Goal: Transaction & Acquisition: Purchase product/service

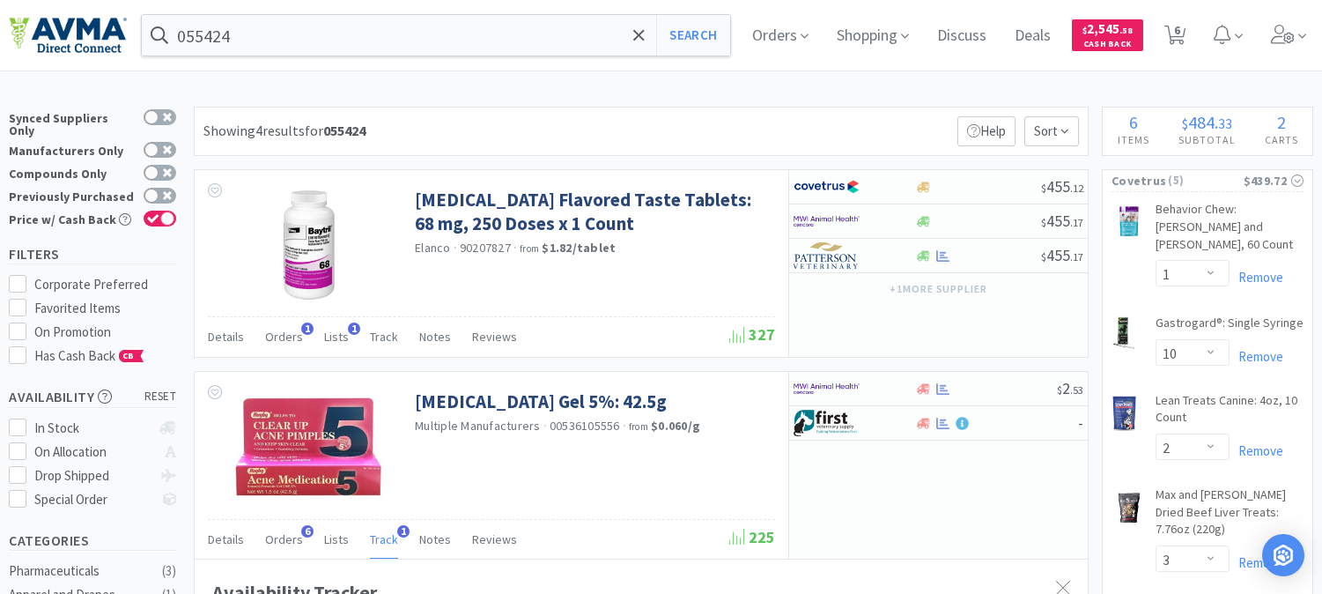
select select "1"
select select "10"
select select "2"
select select "3"
select select "1"
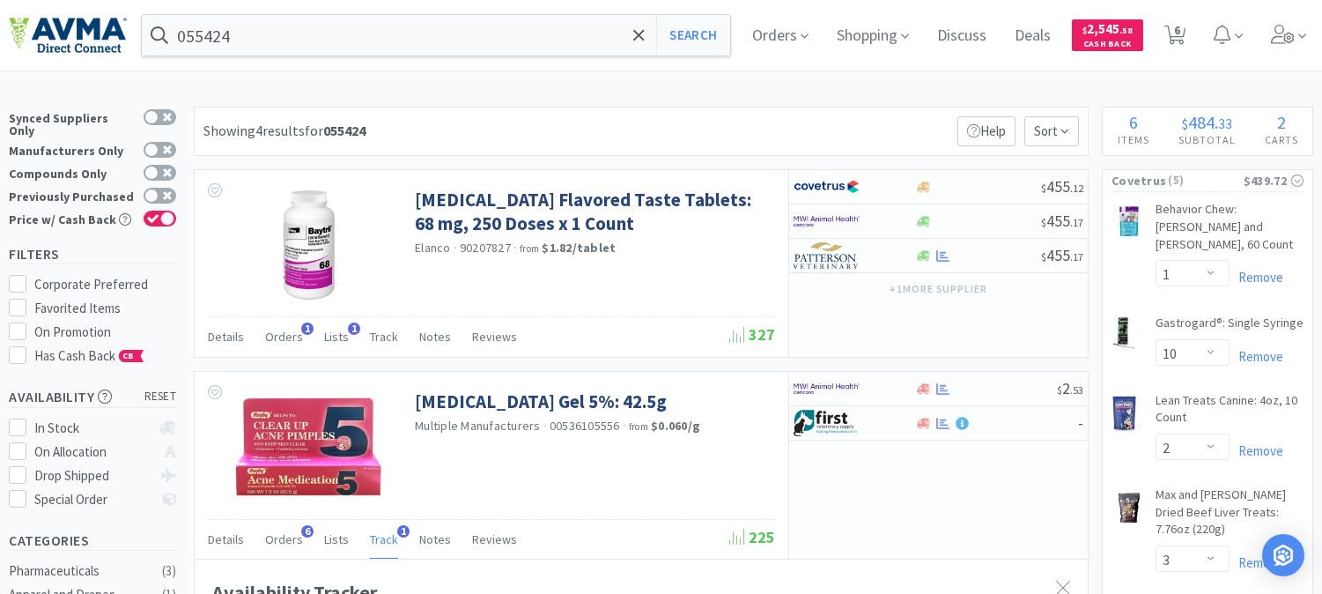
select select "1"
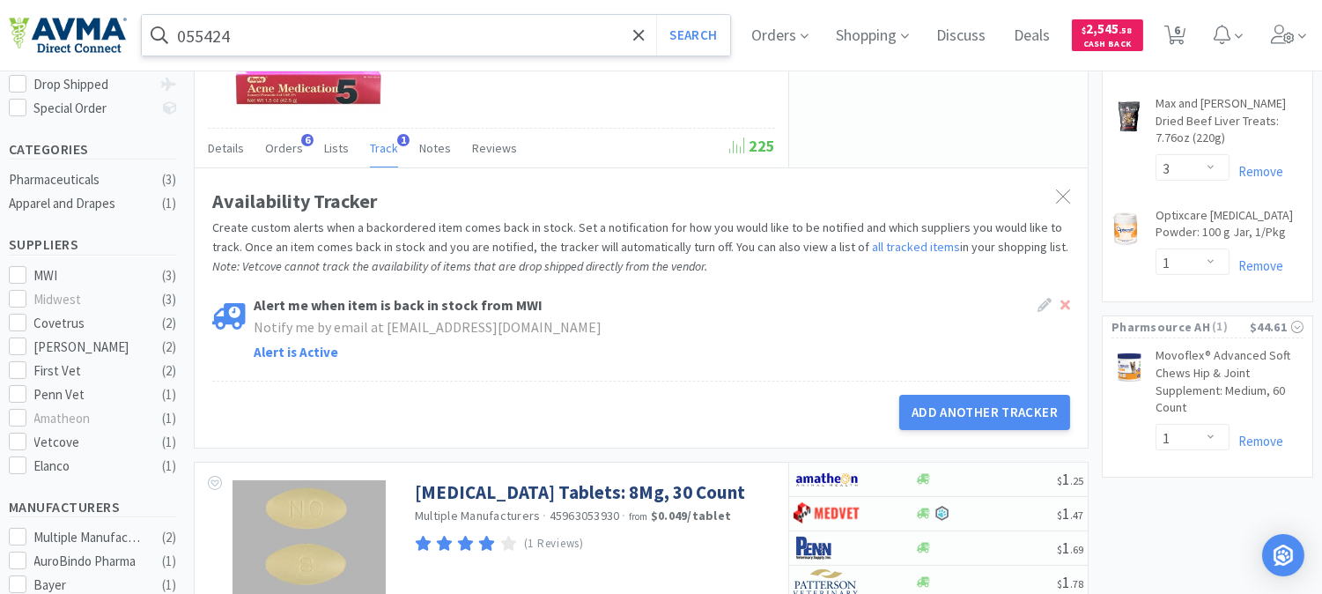
click at [379, 33] on input "055424" at bounding box center [436, 35] width 588 height 41
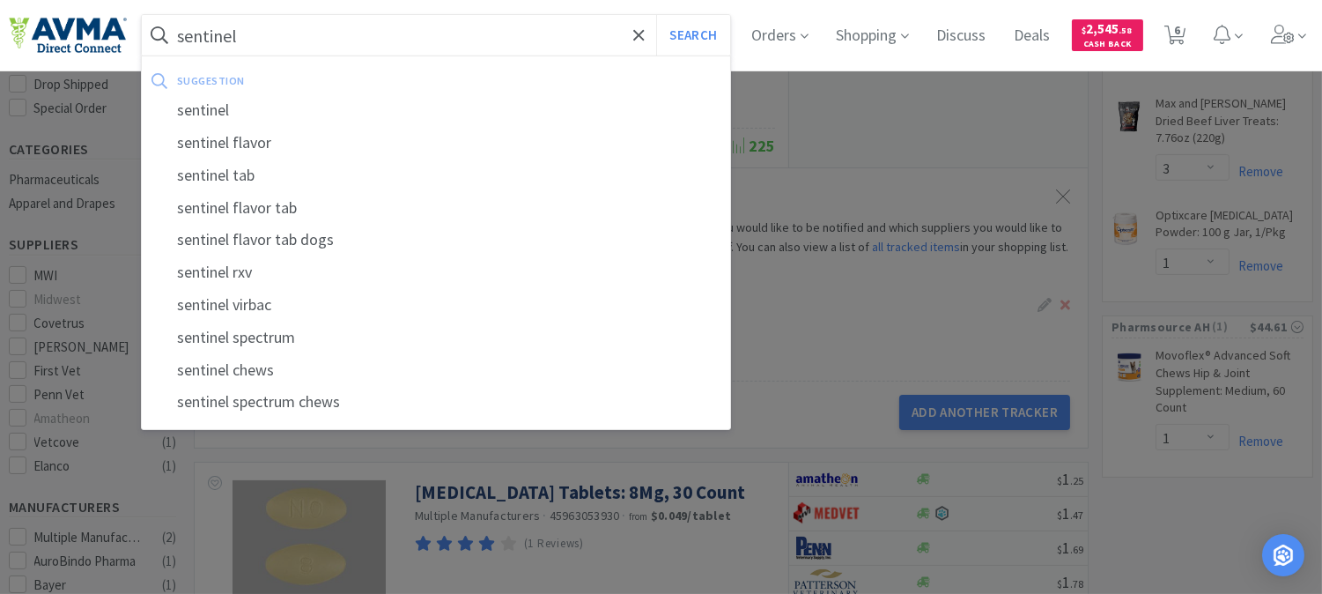
click at [656, 15] on button "Search" at bounding box center [692, 35] width 73 height 41
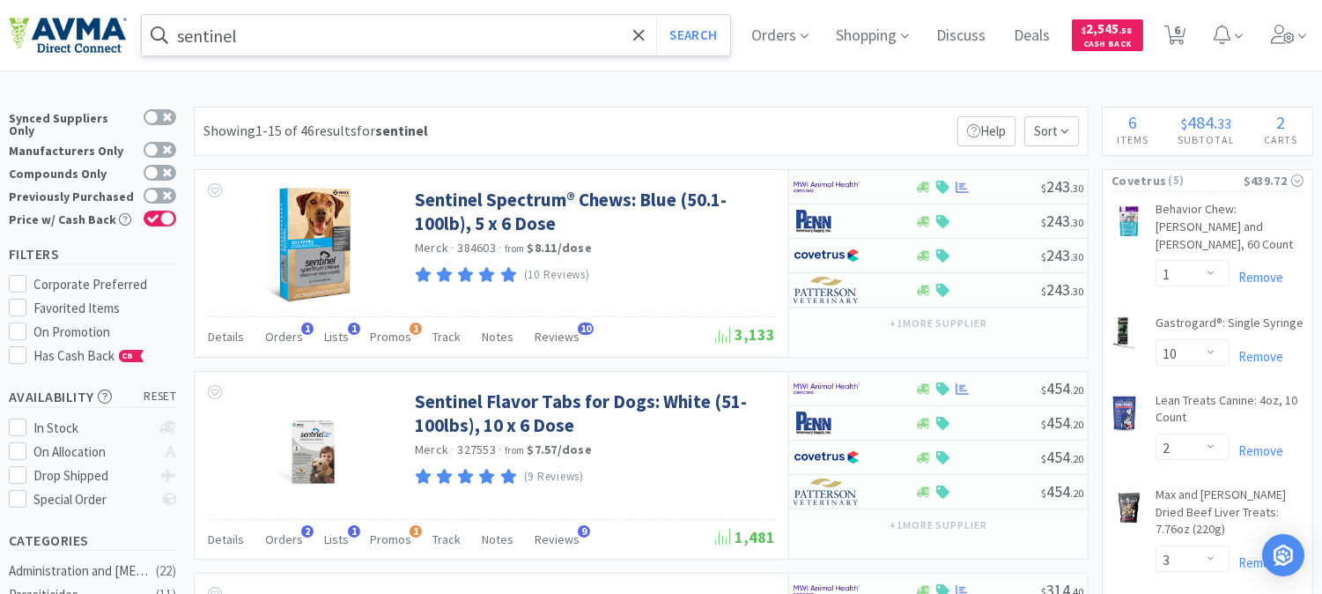
click at [345, 38] on input "sentinel" at bounding box center [436, 35] width 588 height 41
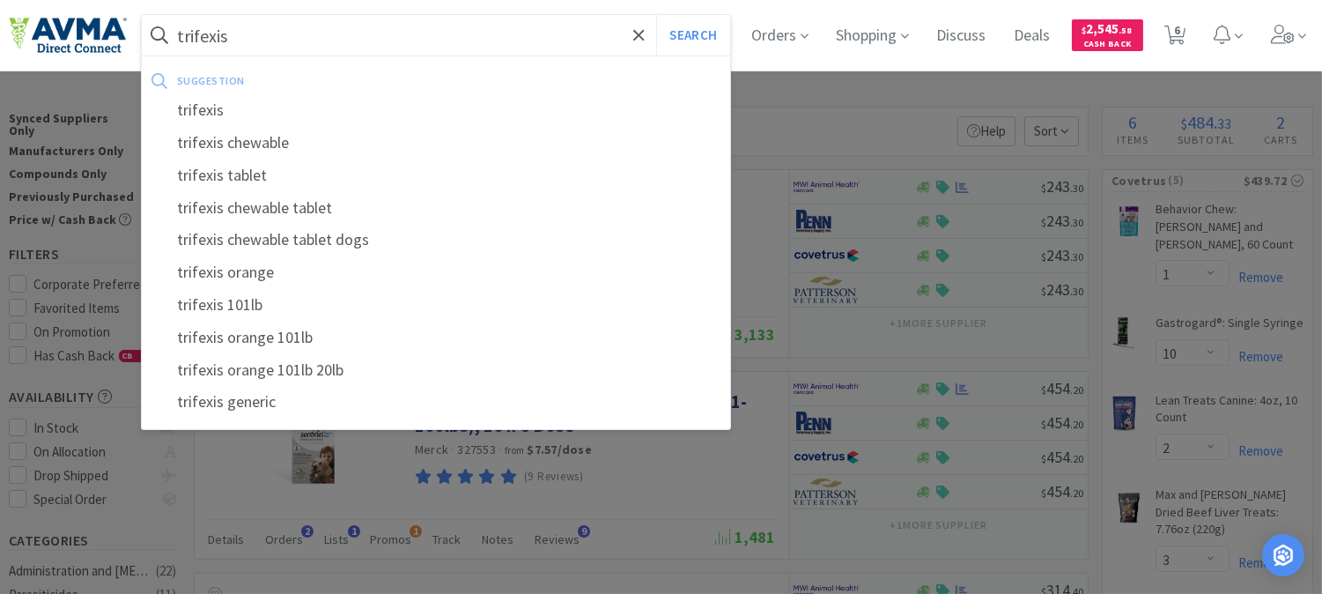
click at [656, 15] on button "Search" at bounding box center [692, 35] width 73 height 41
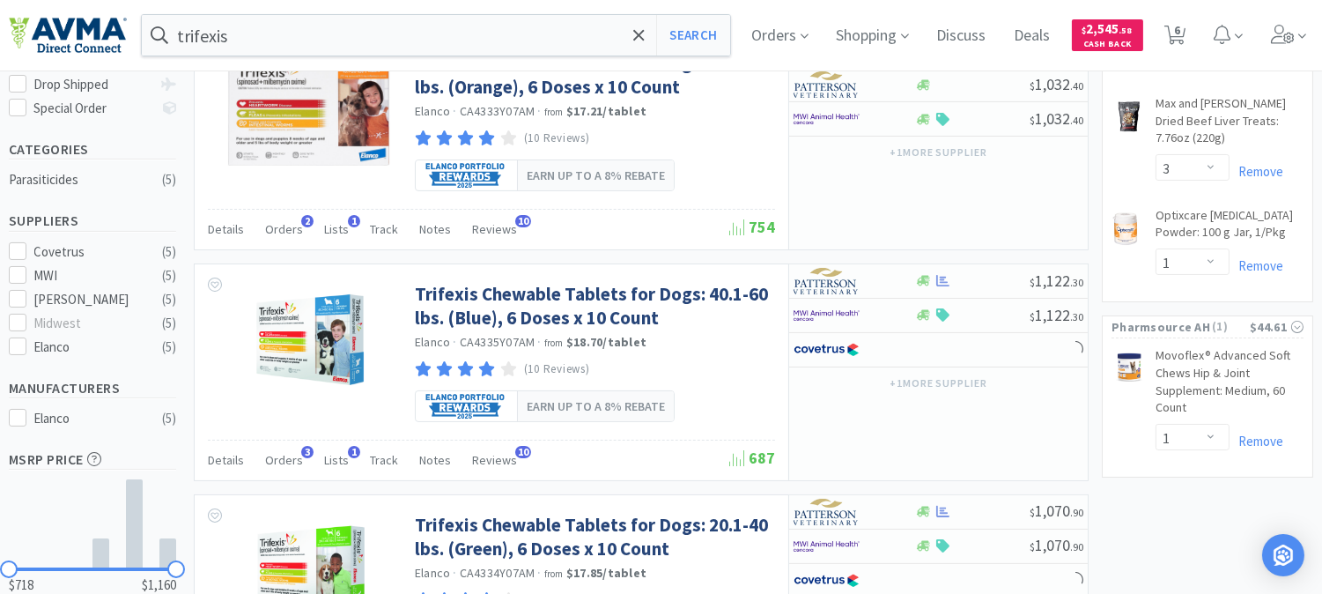
scroll to position [489, 0]
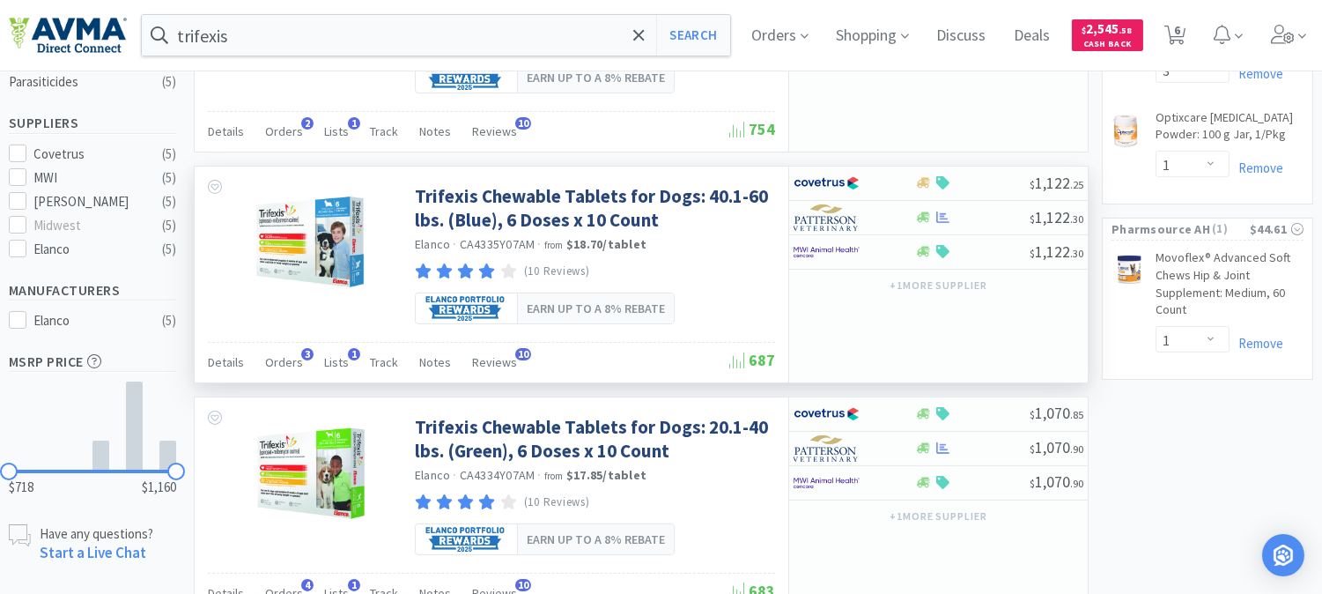
click at [473, 236] on span "CA4335Y07AM" at bounding box center [498, 244] width 76 height 16
copy span "CA4335Y07AM"
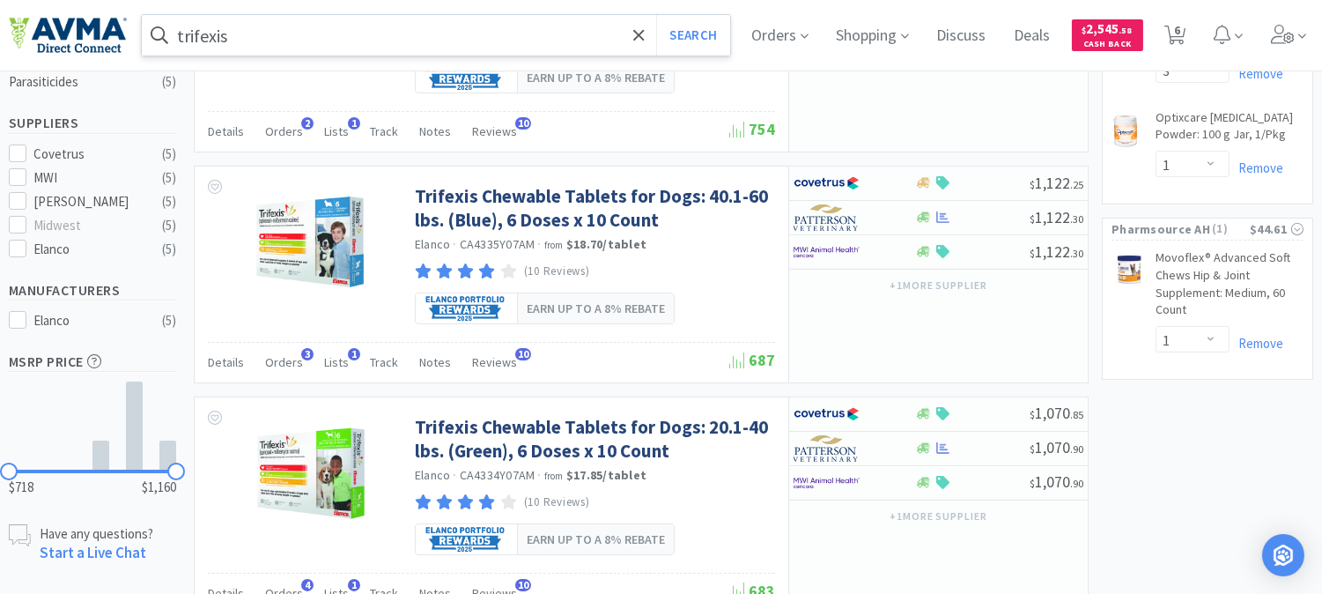
click at [295, 39] on input "trifexis" at bounding box center [436, 35] width 588 height 41
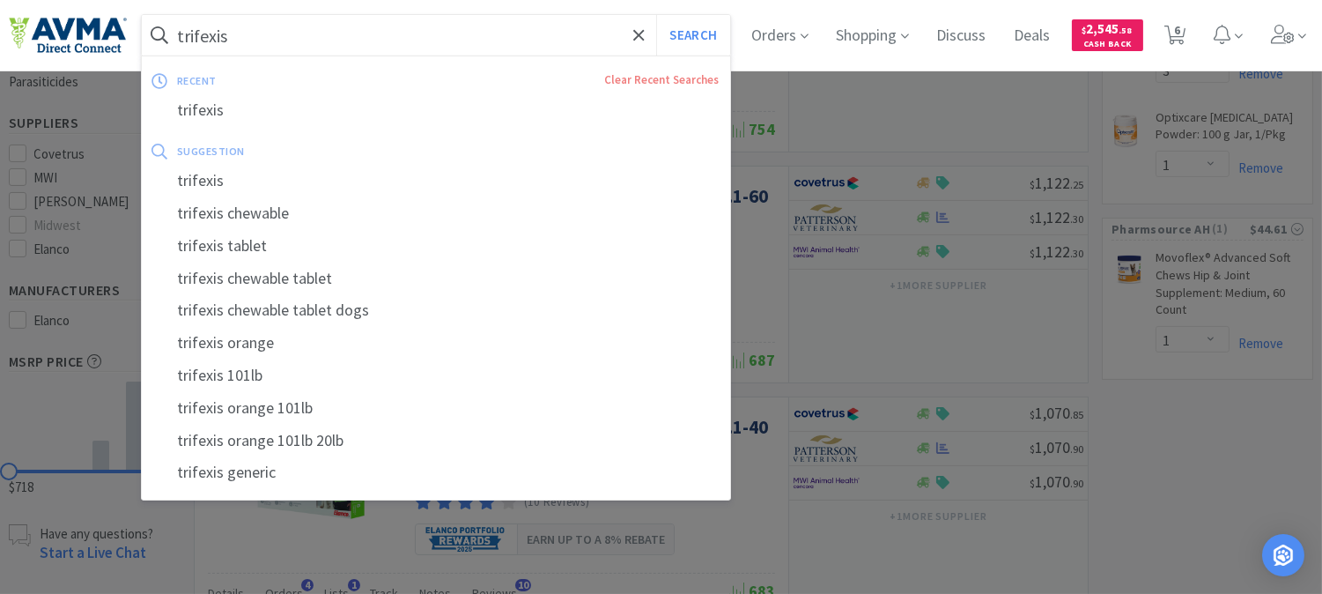
paste input "058662"
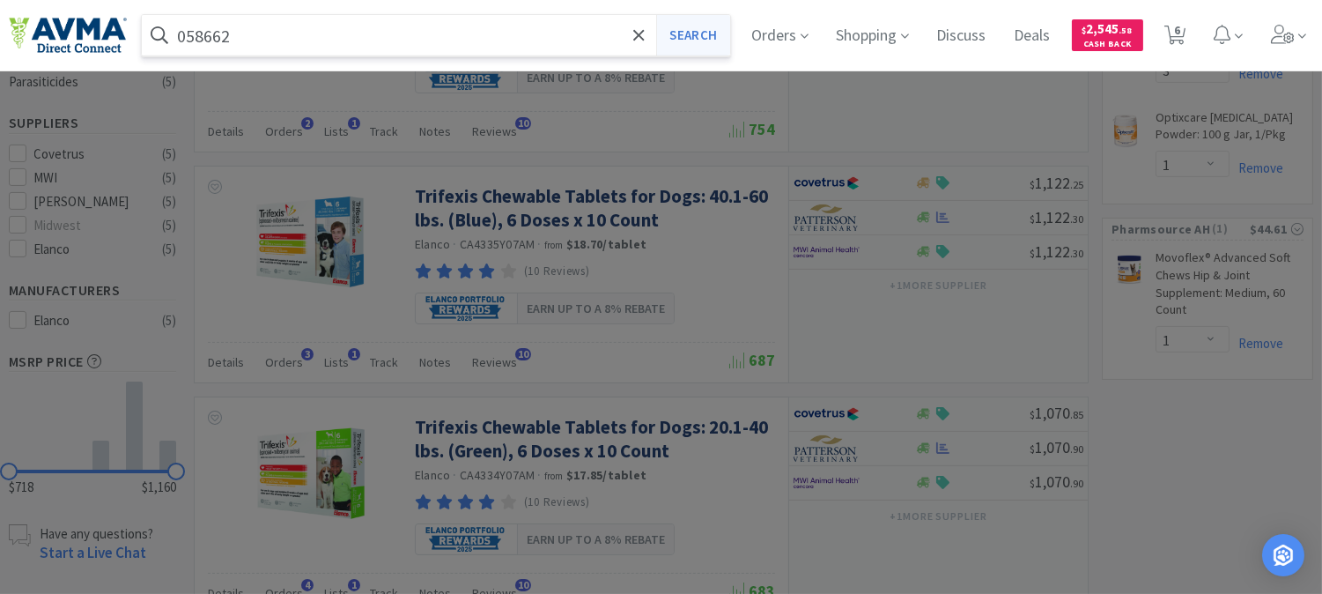
click at [692, 28] on button "Search" at bounding box center [692, 35] width 73 height 41
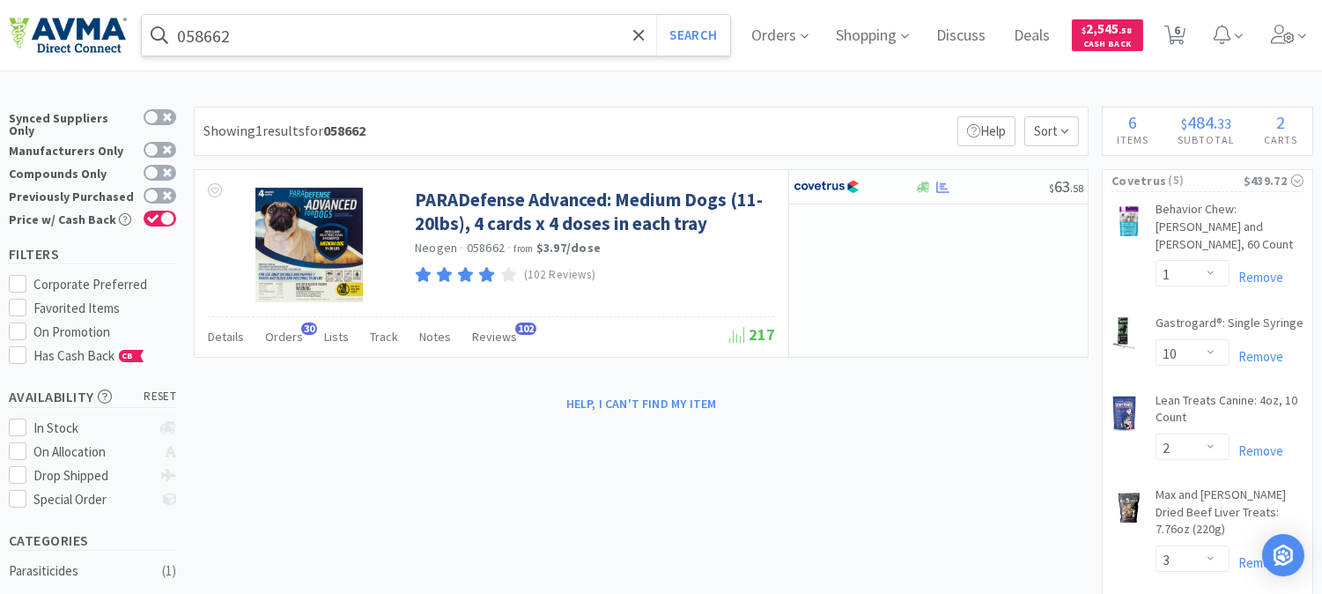
click at [340, 49] on input "058662" at bounding box center [436, 35] width 588 height 41
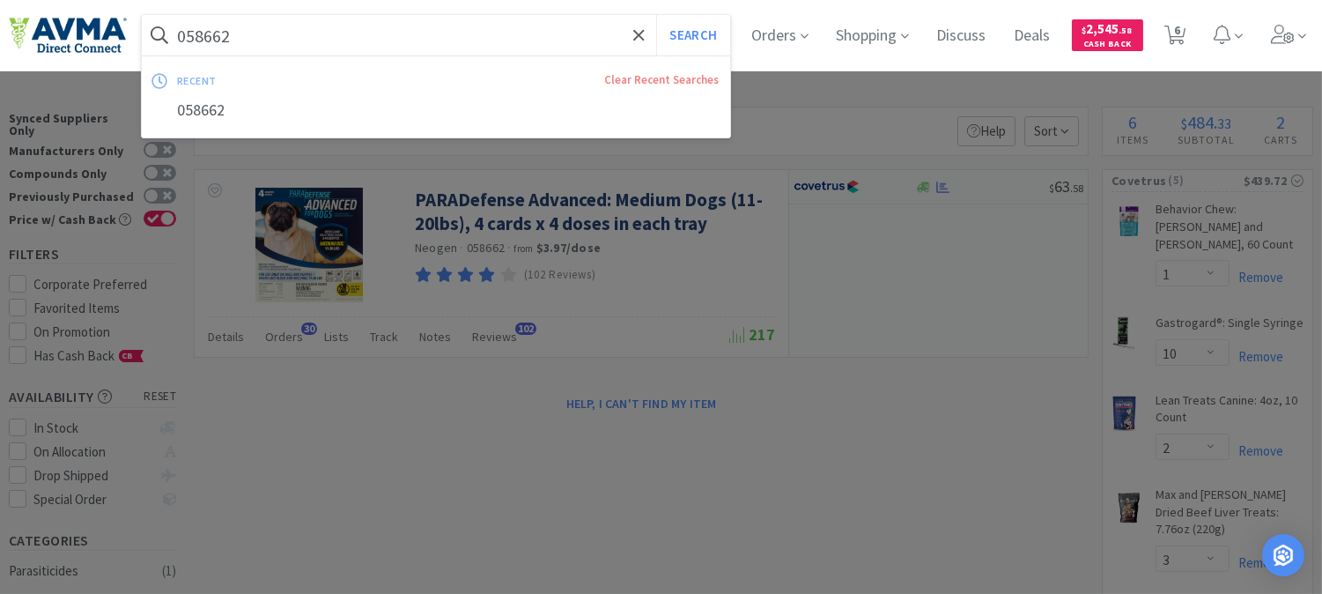
paste input "78944513"
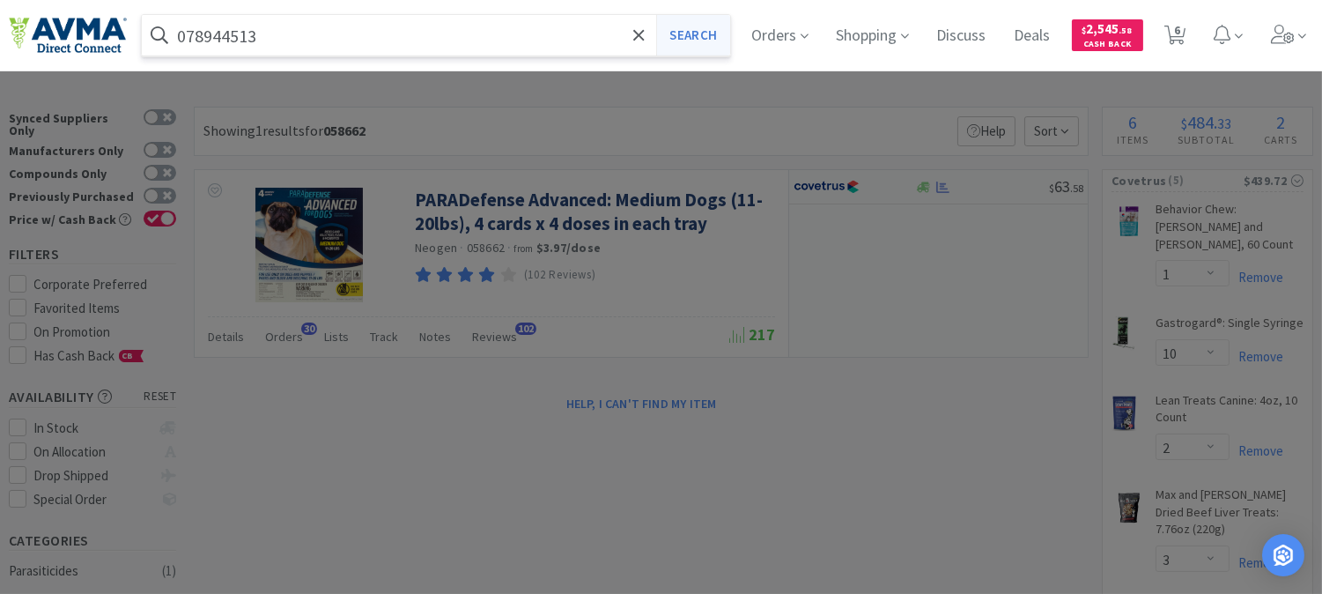
type input "078944513"
click at [701, 33] on button "Search" at bounding box center [692, 35] width 73 height 41
